Goal: Use online tool/utility: Utilize a website feature to perform a specific function

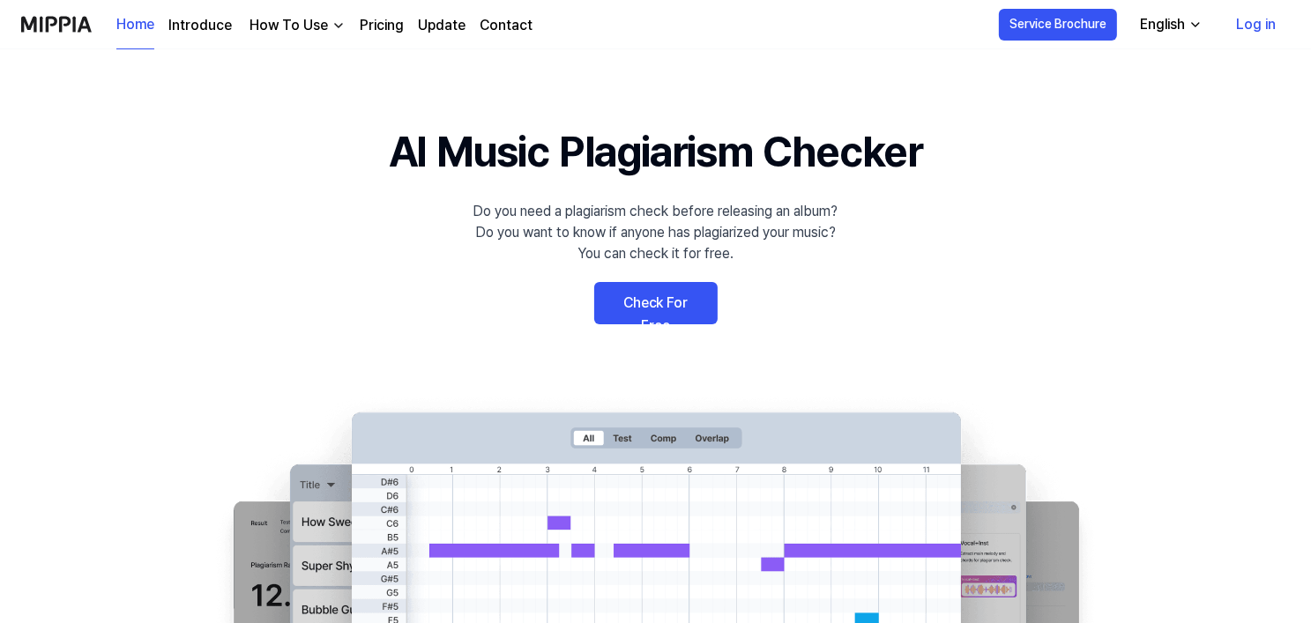
click at [673, 306] on link "Check For Free" at bounding box center [655, 303] width 123 height 42
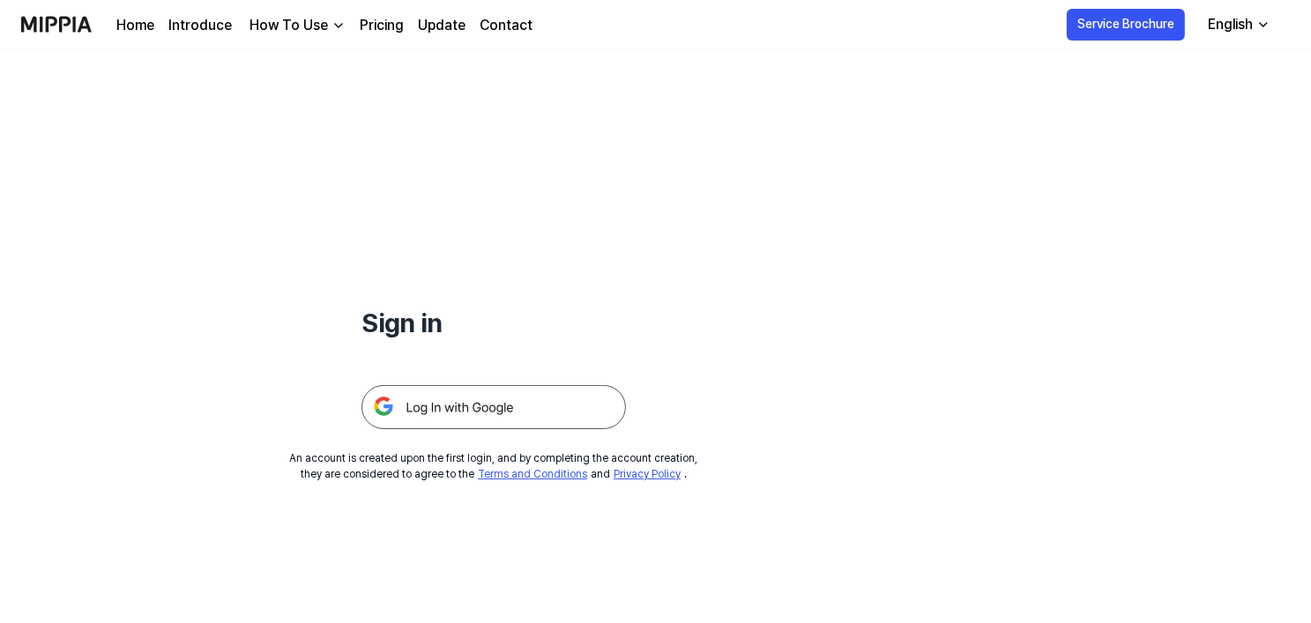
click at [549, 404] on img at bounding box center [493, 407] width 264 height 44
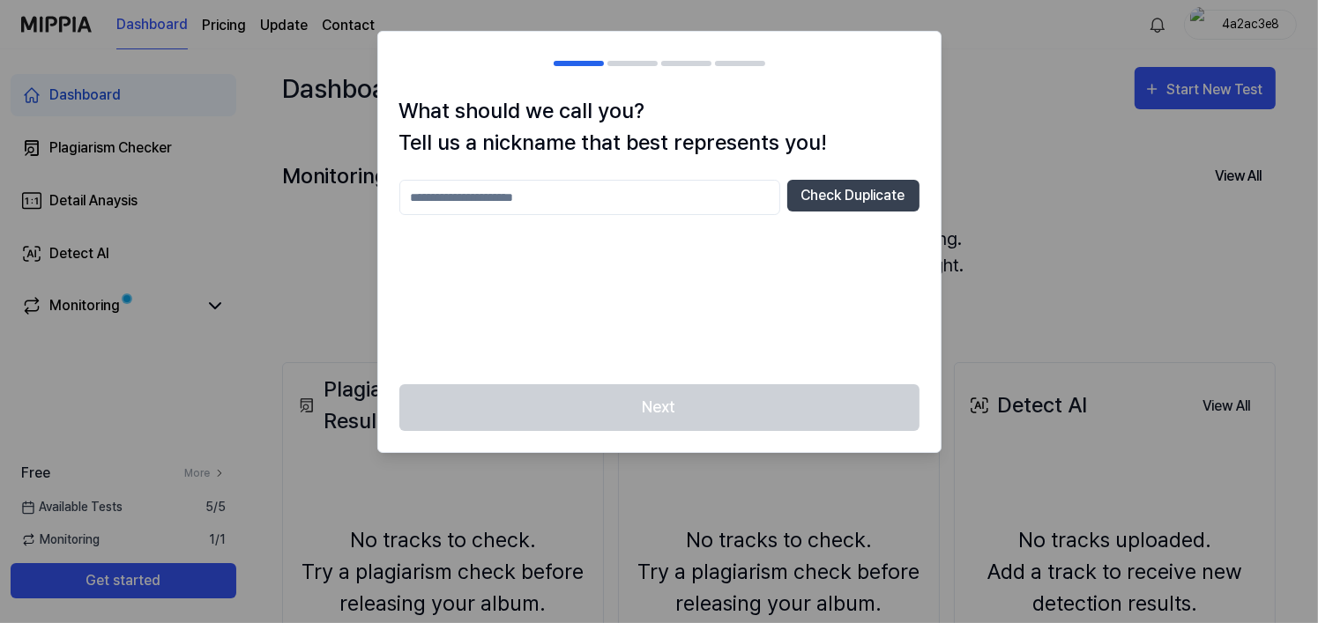
click at [709, 189] on input "text" at bounding box center [589, 197] width 381 height 35
click at [822, 193] on button "Check Duplicate" at bounding box center [853, 196] width 132 height 32
click at [641, 196] on input "****" at bounding box center [589, 197] width 381 height 35
type input "*********"
click at [881, 193] on button "Check Duplicate" at bounding box center [853, 196] width 132 height 32
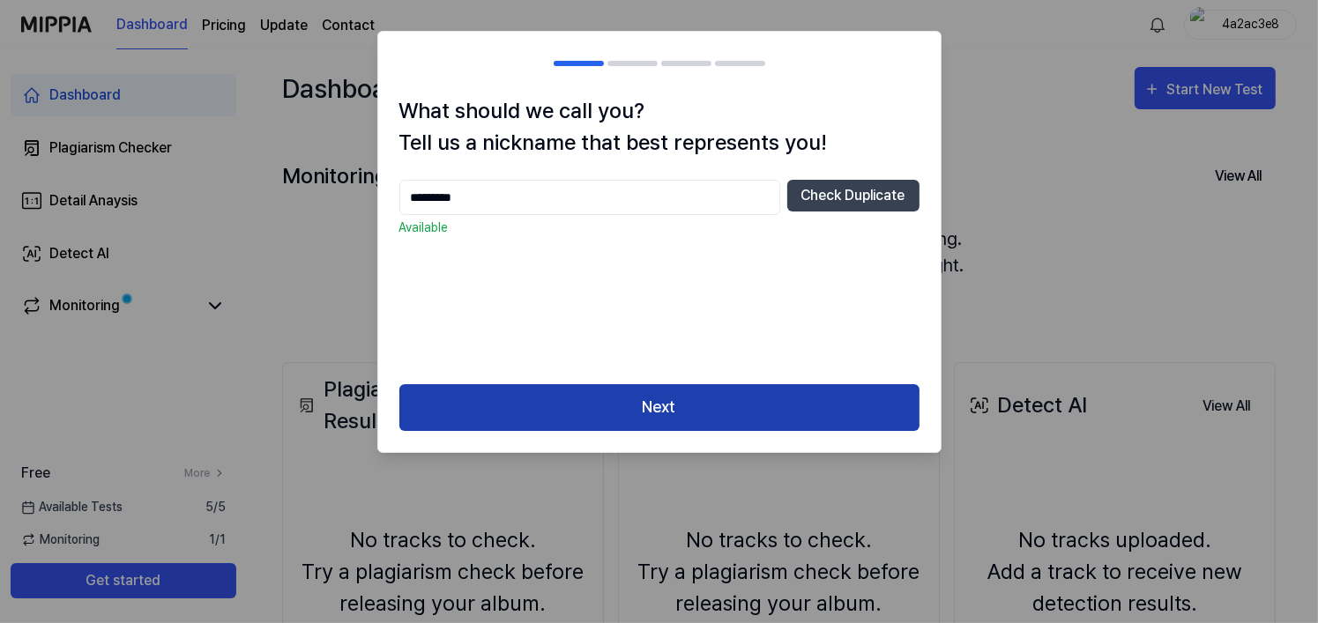
click at [693, 395] on button "Next" at bounding box center [659, 407] width 520 height 47
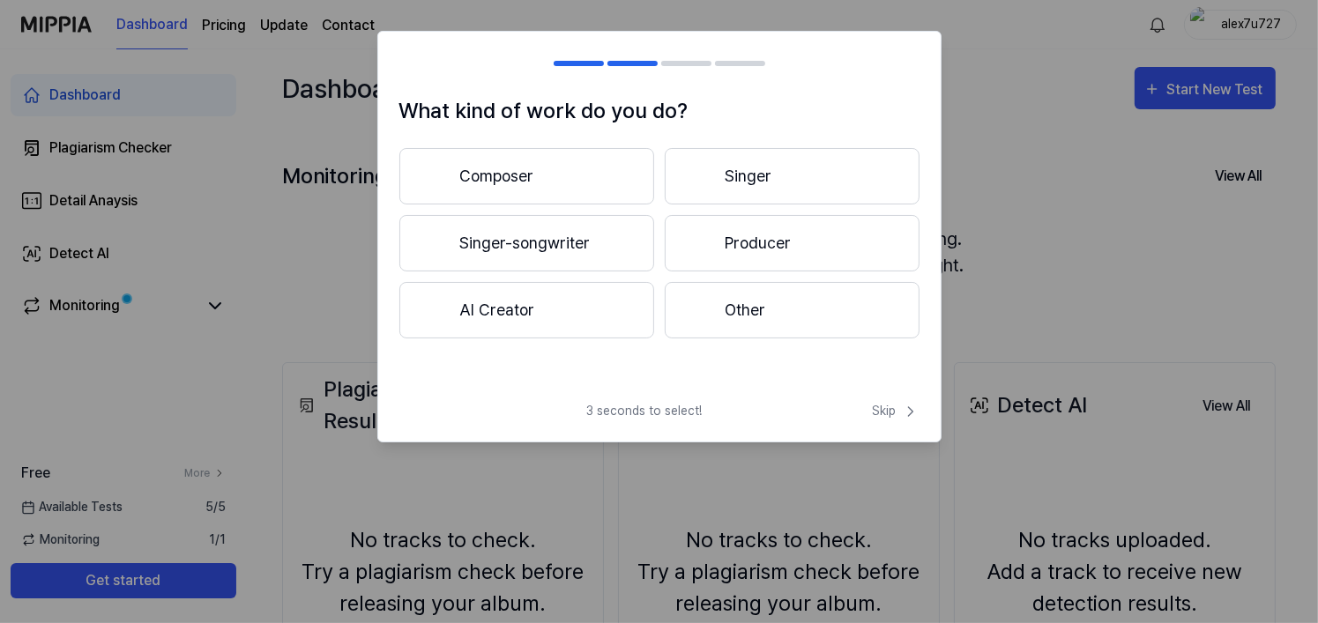
click at [584, 176] on button "Composer" at bounding box center [526, 176] width 255 height 56
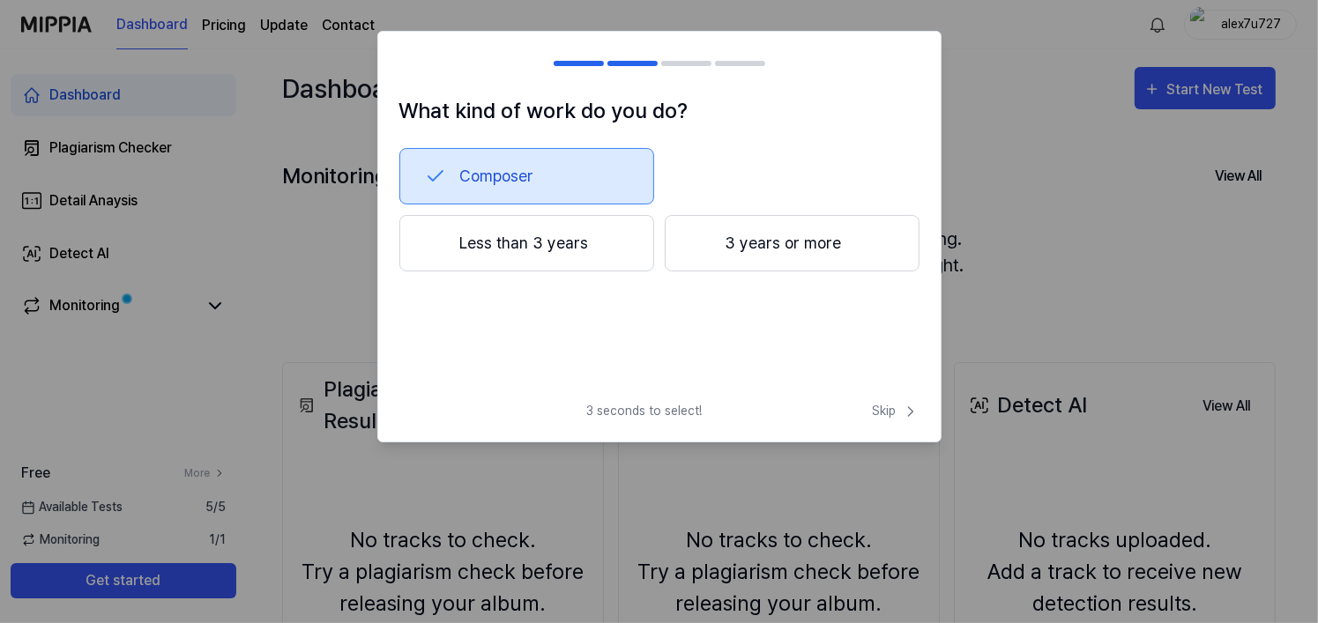
click at [604, 186] on button "Composer" at bounding box center [526, 176] width 255 height 56
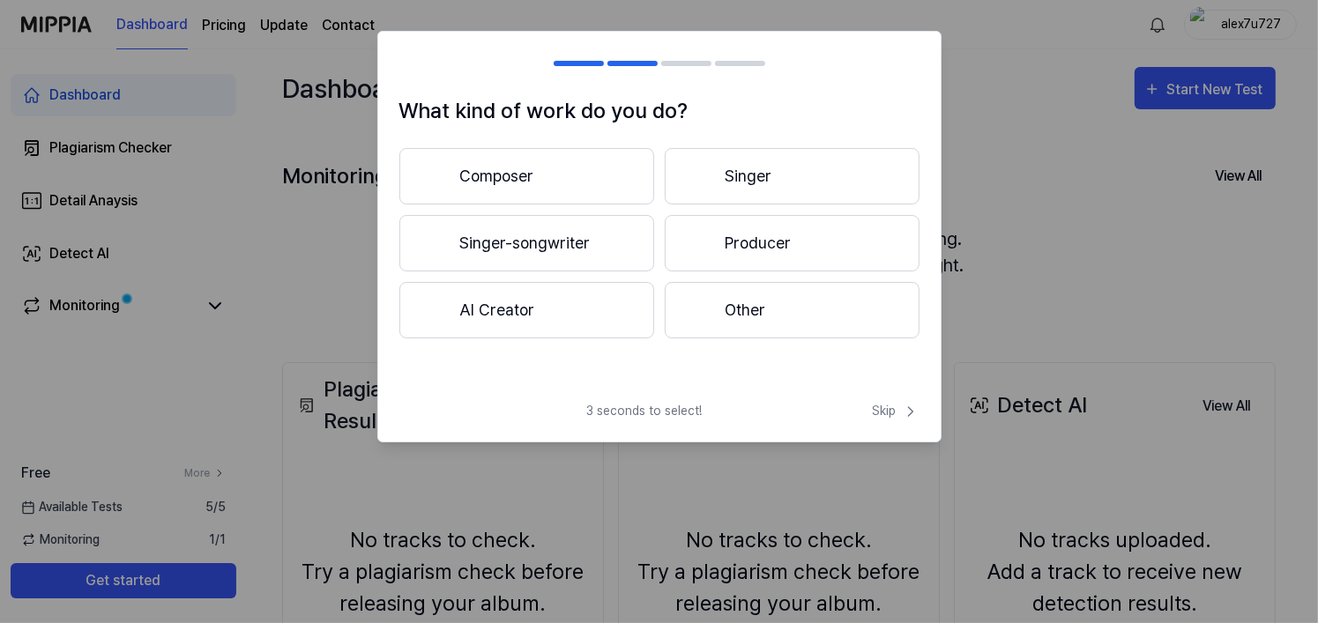
click at [721, 304] on button "Other" at bounding box center [792, 310] width 255 height 56
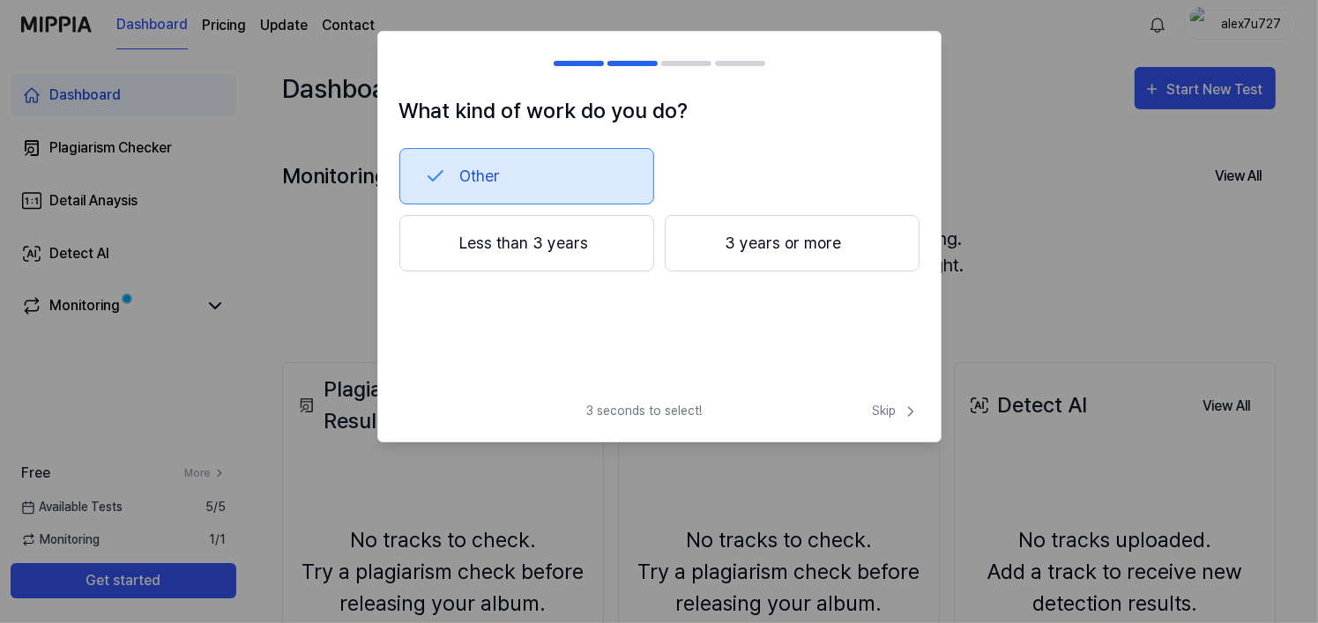
click at [549, 177] on button "Other" at bounding box center [526, 176] width 255 height 56
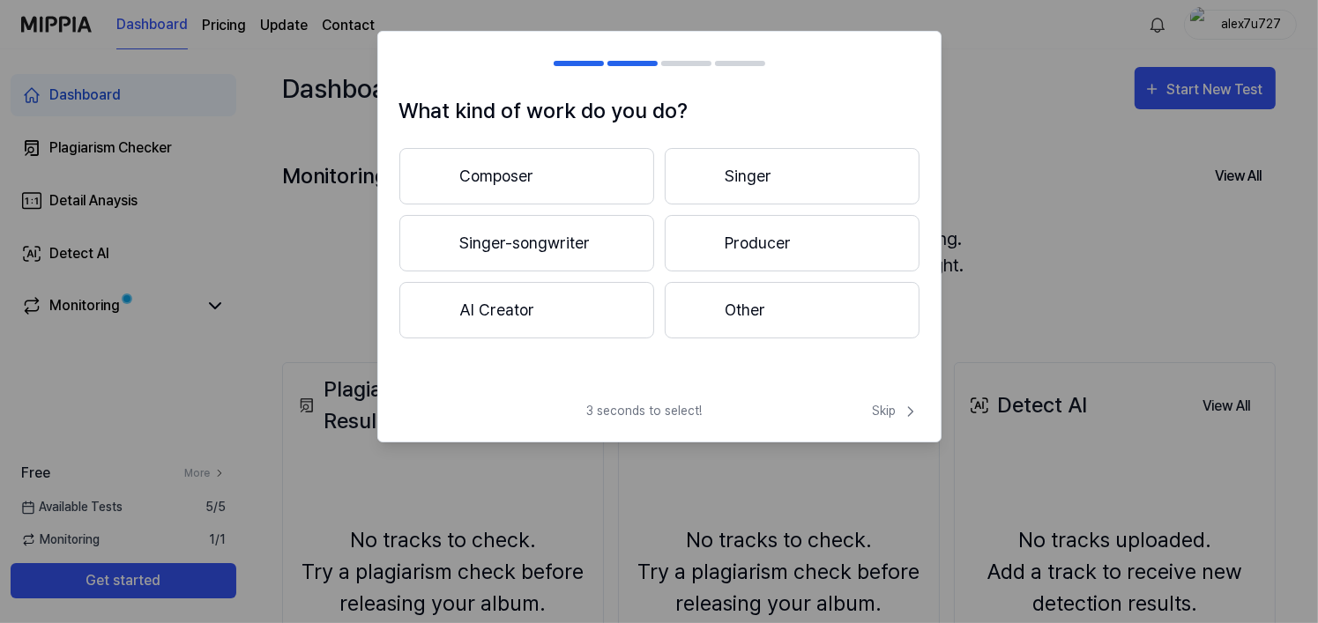
click at [603, 233] on button "Singer-songwriter" at bounding box center [526, 243] width 255 height 56
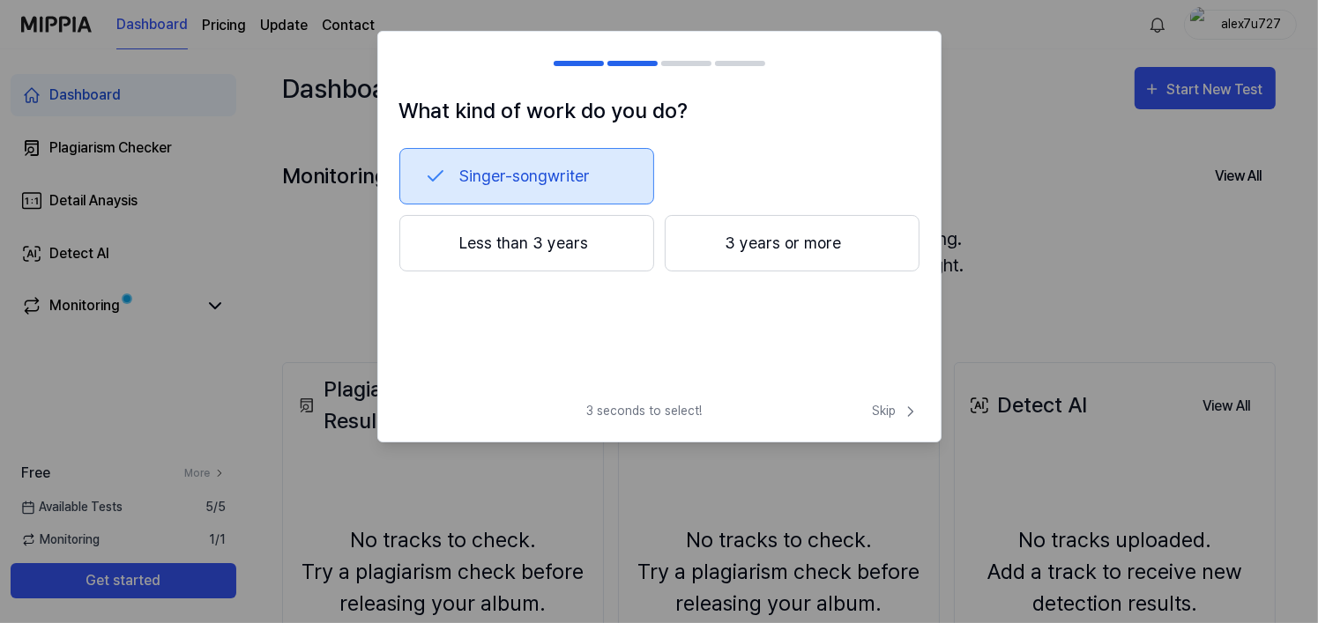
click at [533, 257] on button "Less than 3 years" at bounding box center [526, 243] width 255 height 56
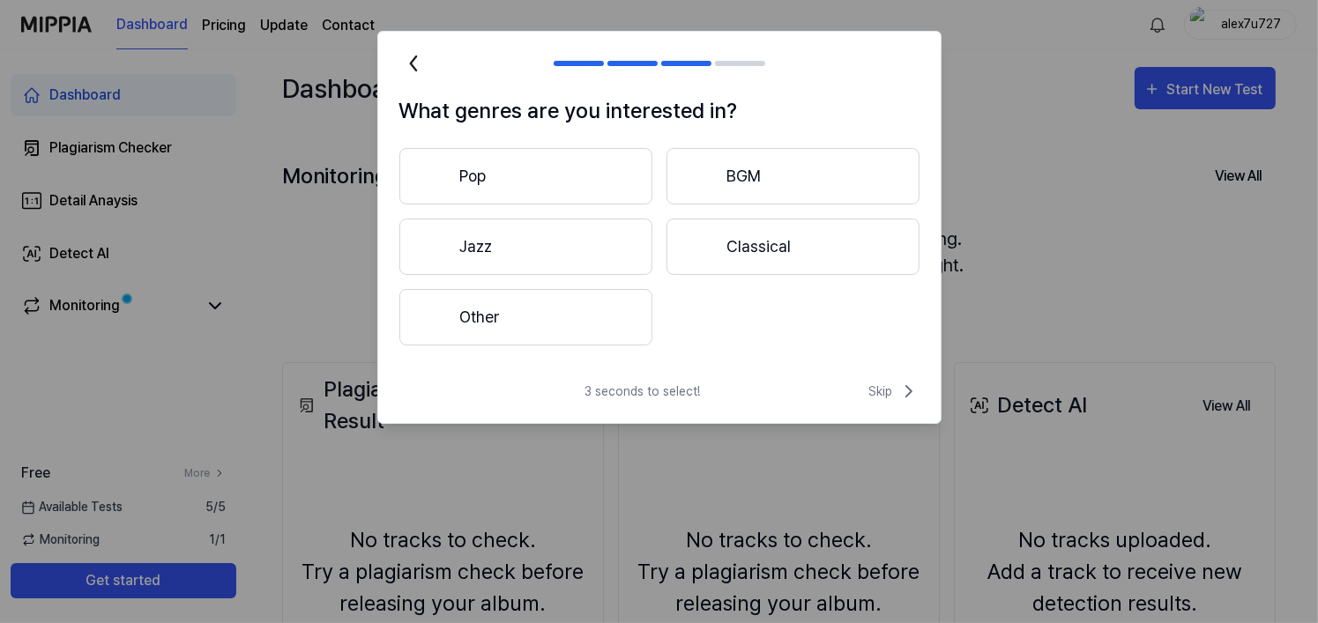
click at [594, 315] on button "Other" at bounding box center [525, 317] width 253 height 56
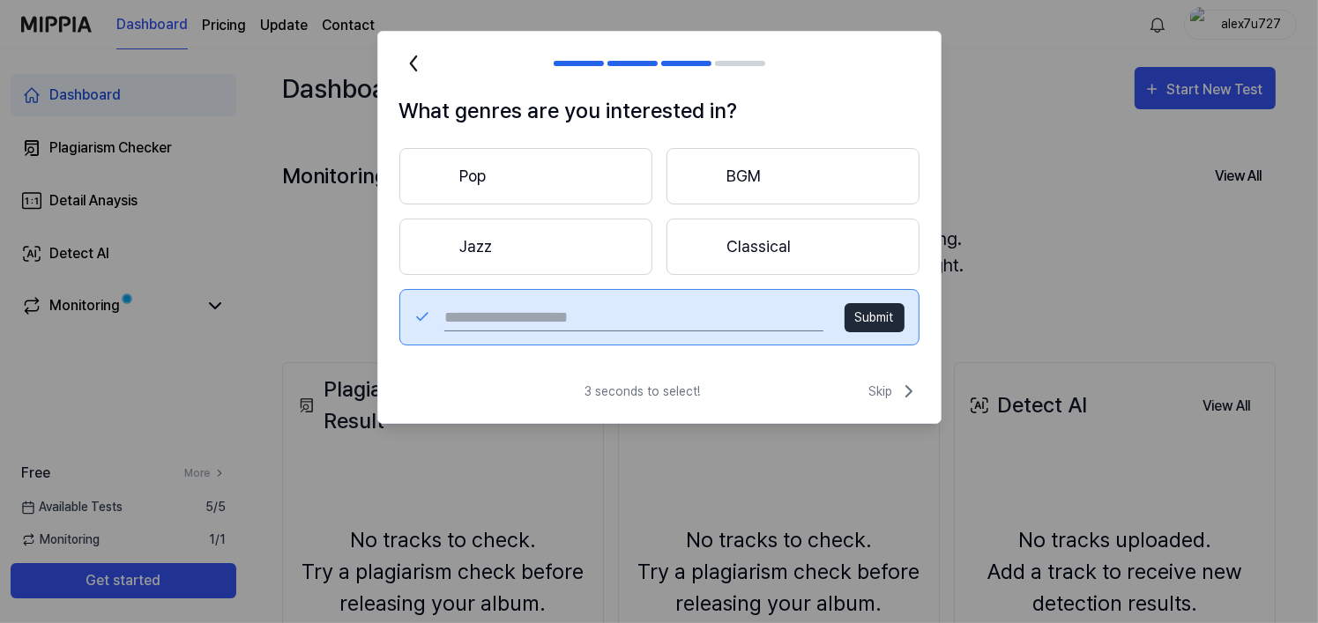
click at [715, 318] on input "text" at bounding box center [633, 317] width 378 height 28
type input "****"
click at [869, 323] on button "Submit" at bounding box center [874, 317] width 60 height 29
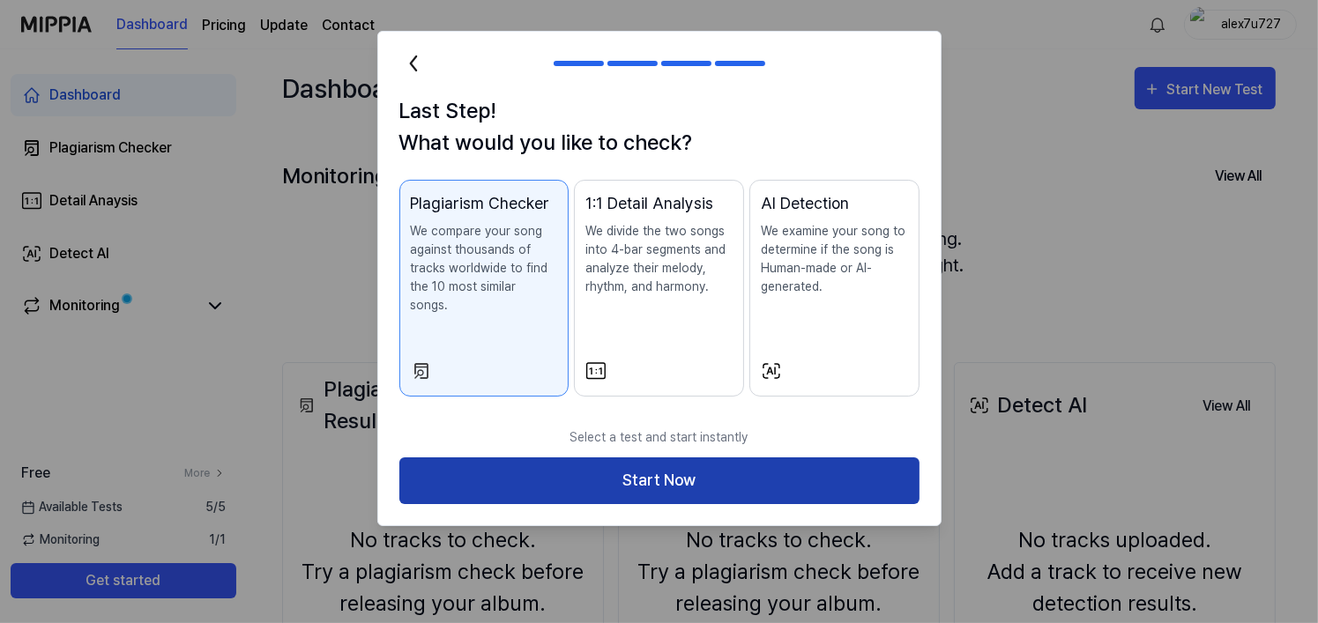
click at [711, 458] on button "Start Now" at bounding box center [659, 480] width 520 height 47
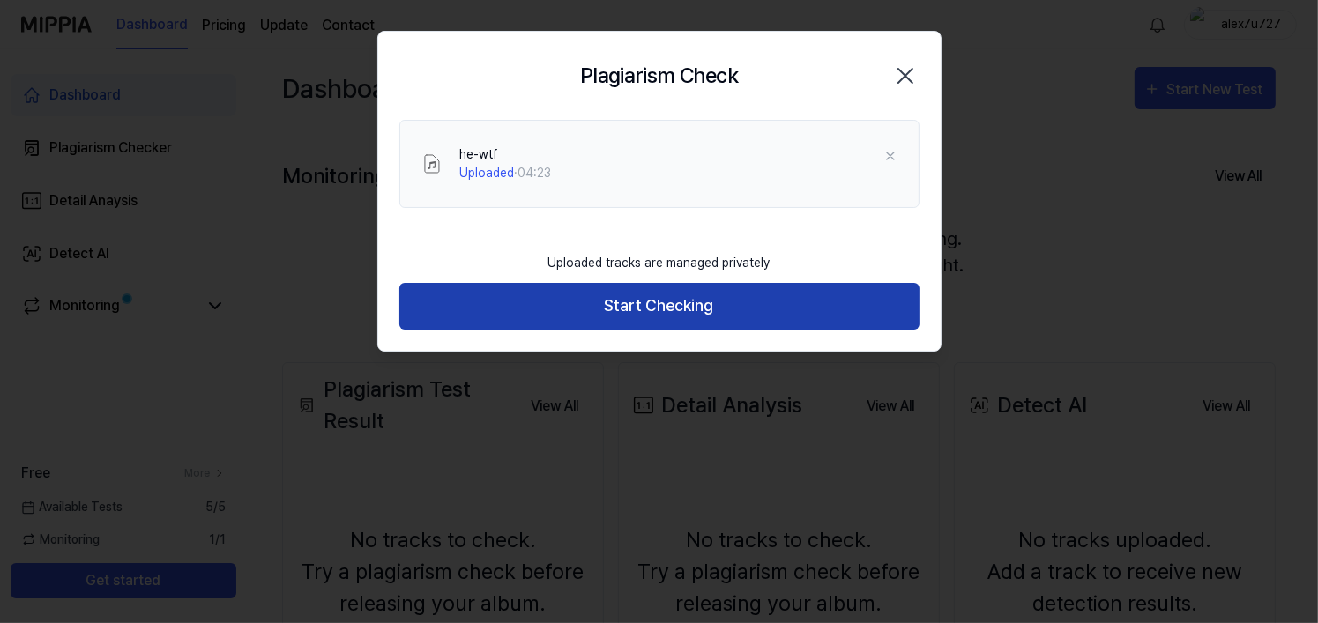
click at [739, 320] on button "Start Checking" at bounding box center [659, 306] width 520 height 47
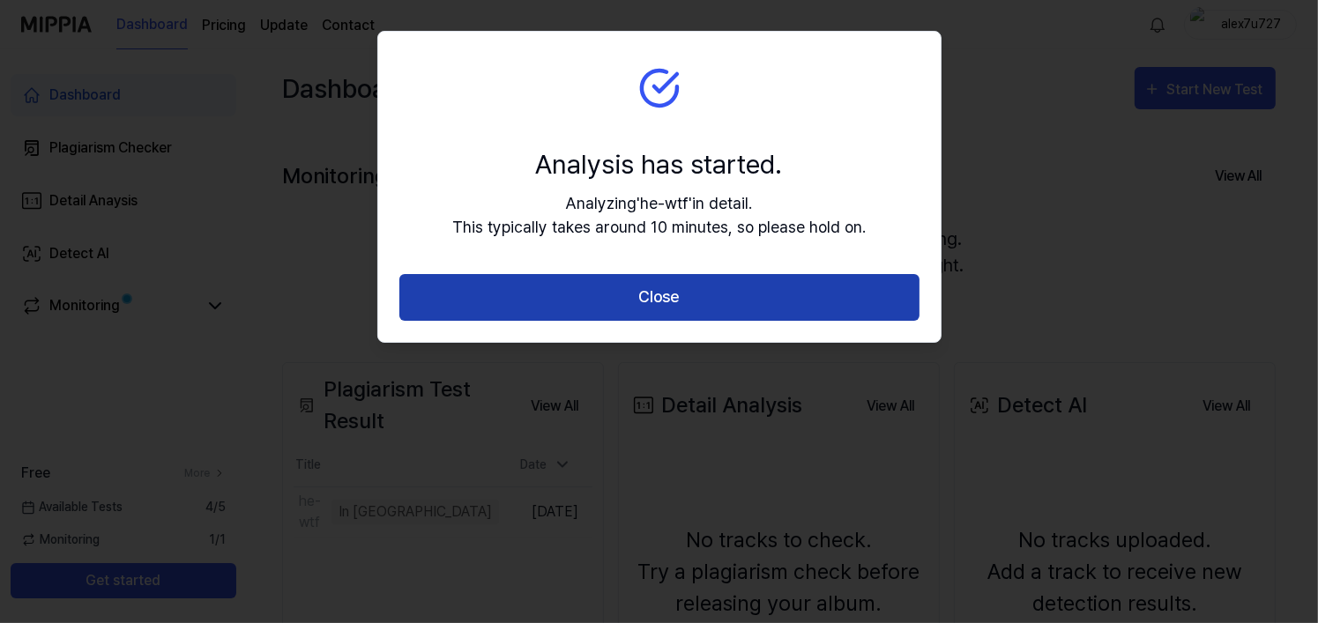
click at [737, 309] on button "Close" at bounding box center [659, 297] width 520 height 47
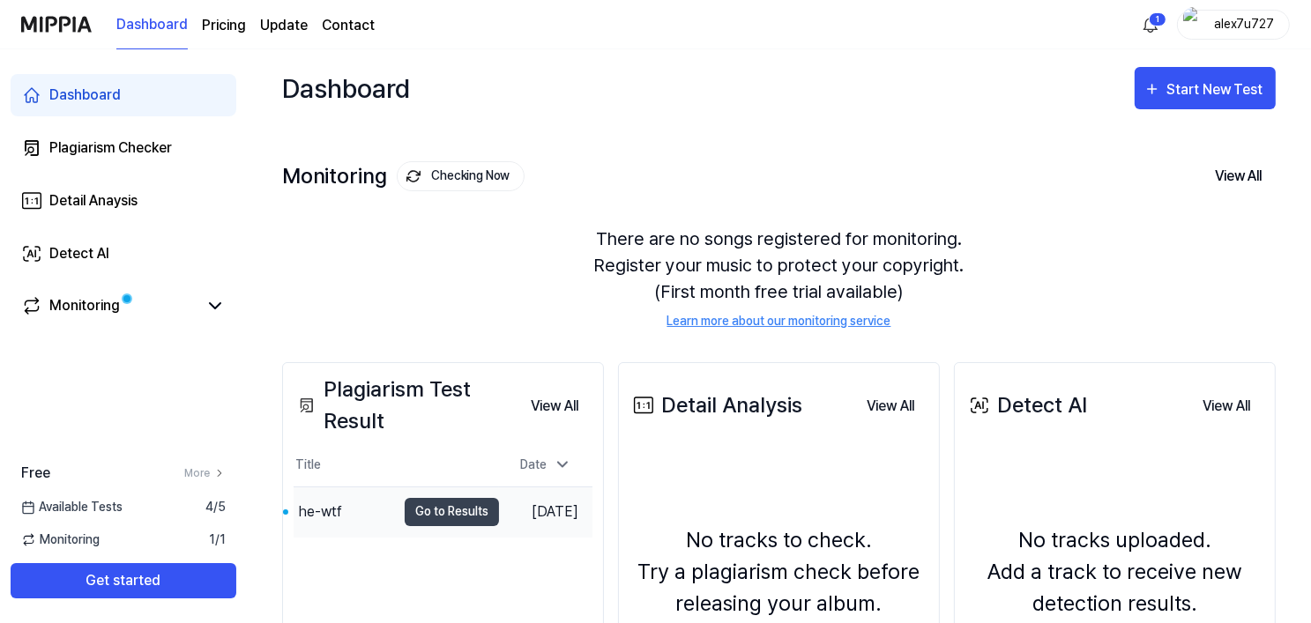
click at [325, 502] on div "he-wtf" at bounding box center [320, 512] width 43 height 21
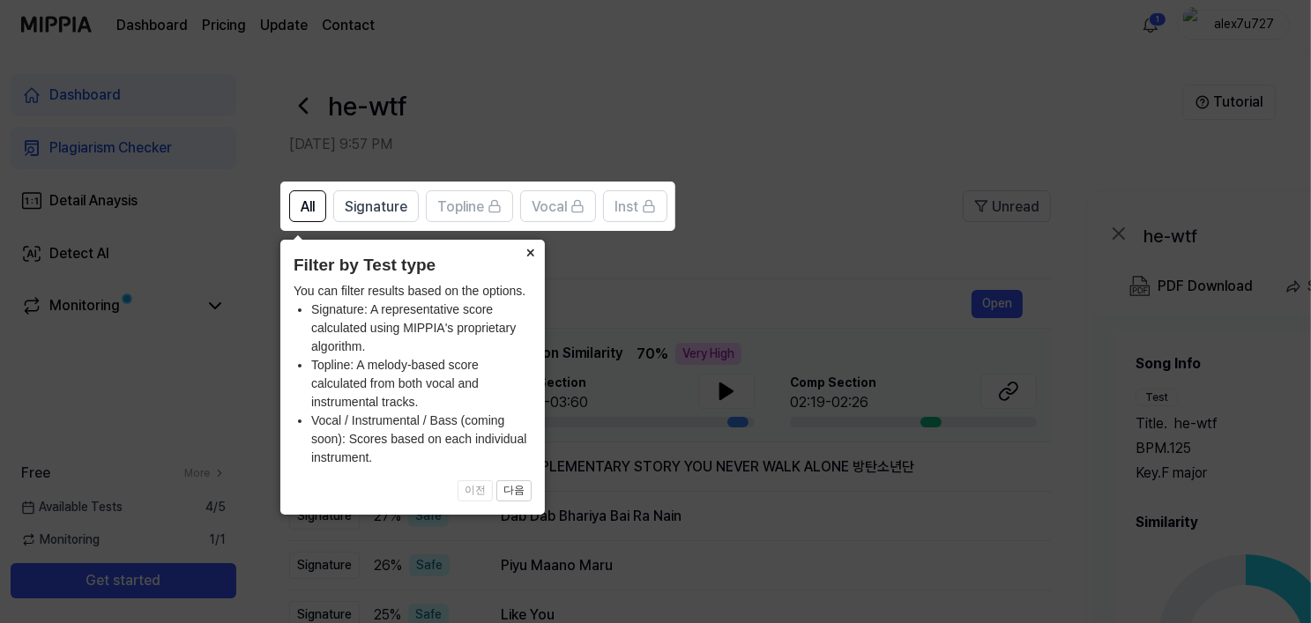
click at [536, 253] on button "×" at bounding box center [531, 252] width 28 height 25
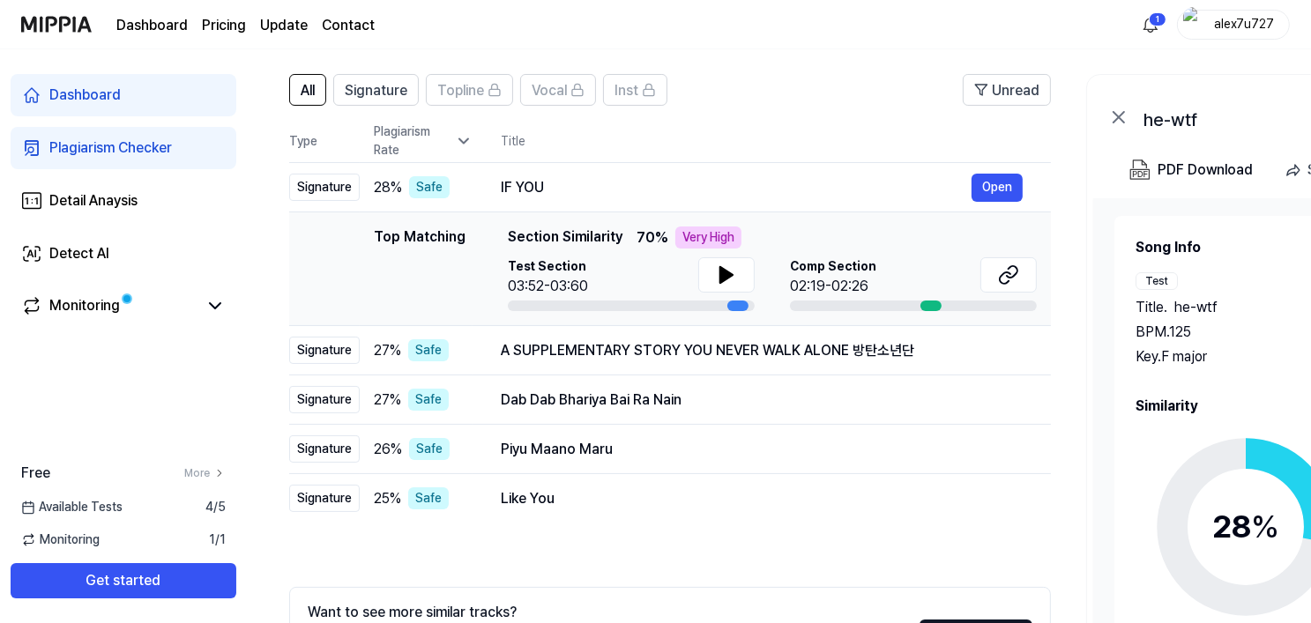
scroll to position [167, 0]
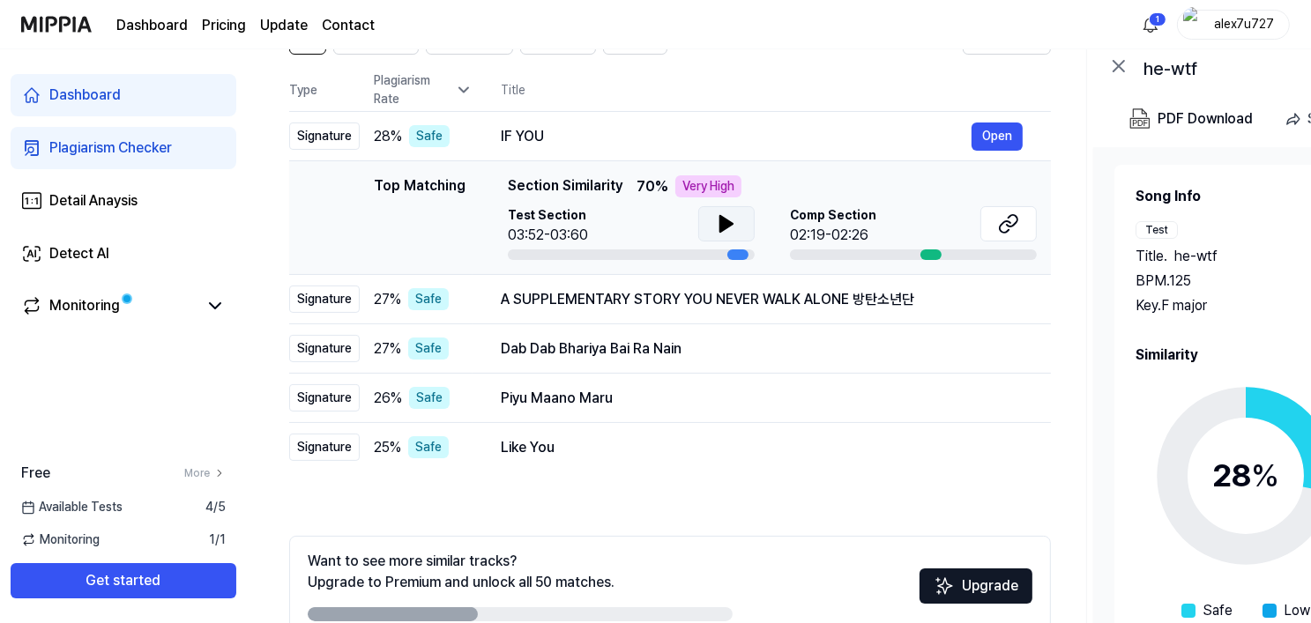
click at [726, 224] on icon at bounding box center [726, 224] width 12 height 16
click at [728, 224] on icon at bounding box center [730, 224] width 4 height 14
click at [921, 252] on div at bounding box center [930, 254] width 21 height 11
click at [1011, 232] on icon at bounding box center [1008, 223] width 21 height 21
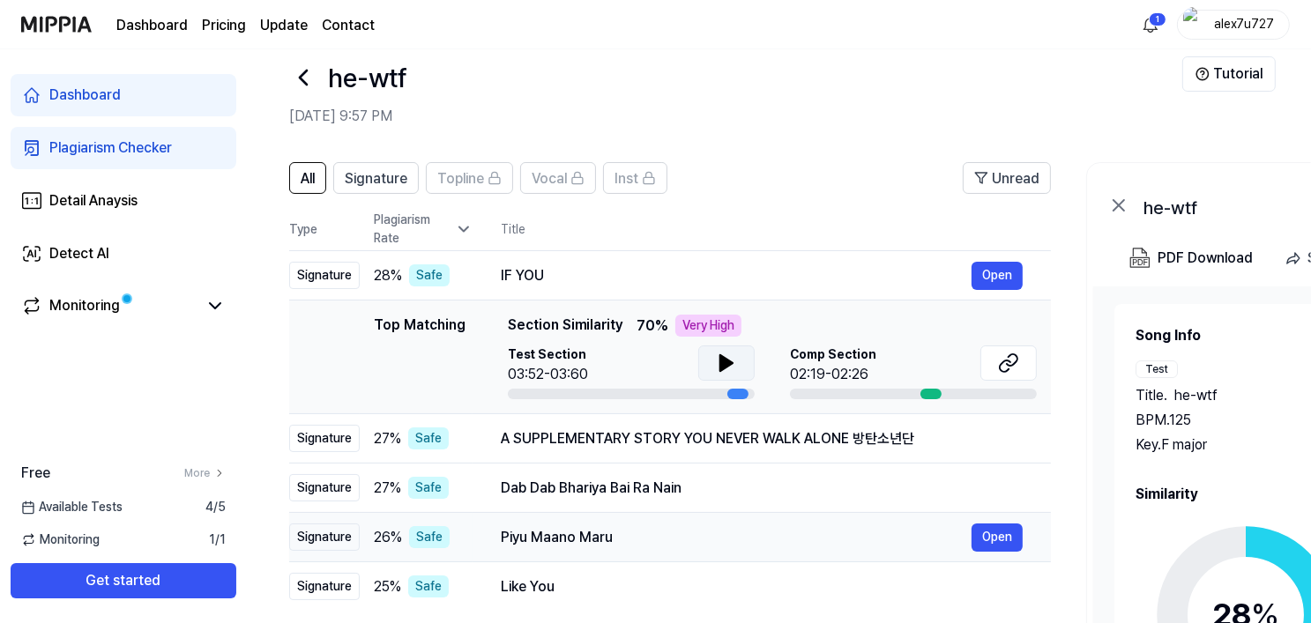
scroll to position [24, 0]
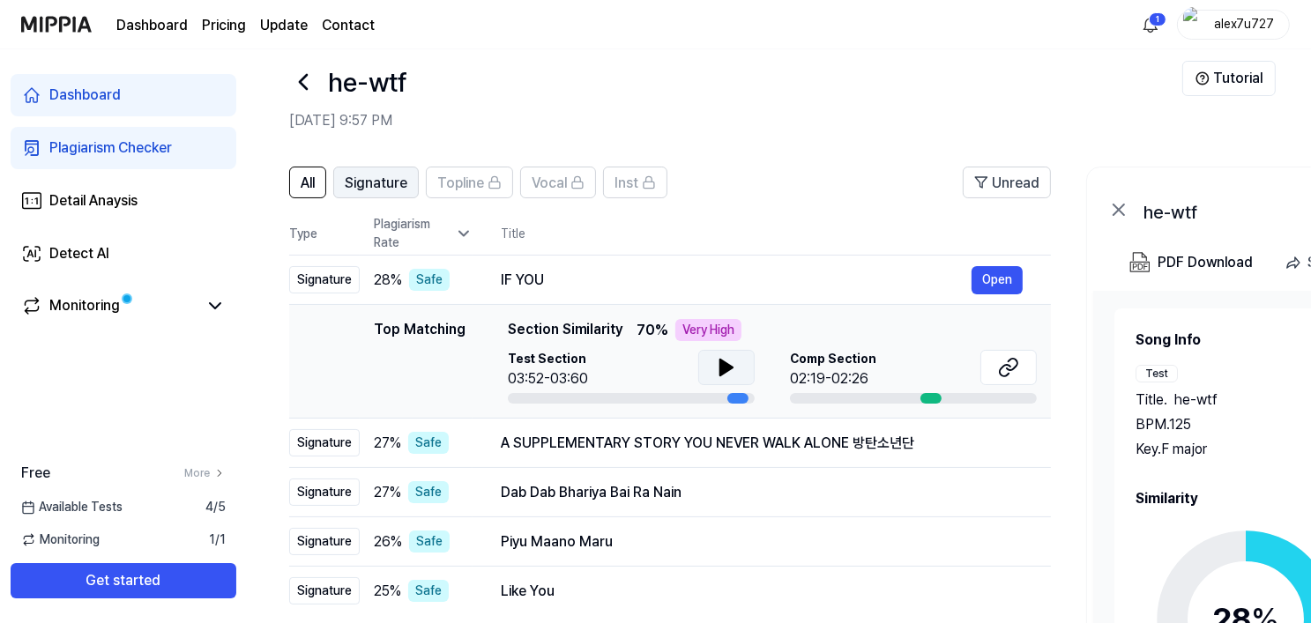
click at [387, 182] on span "Signature" at bounding box center [376, 183] width 63 height 21
click at [297, 177] on button "All" at bounding box center [307, 183] width 37 height 32
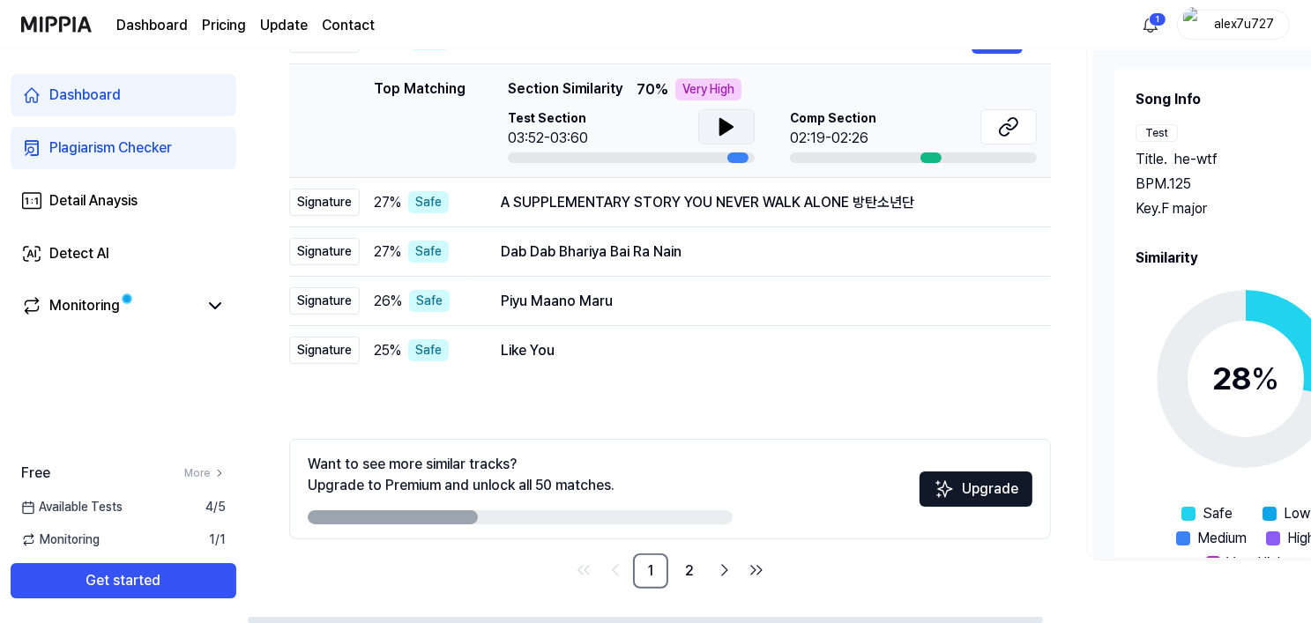
scroll to position [54, 0]
